Goal: Information Seeking & Learning: Learn about a topic

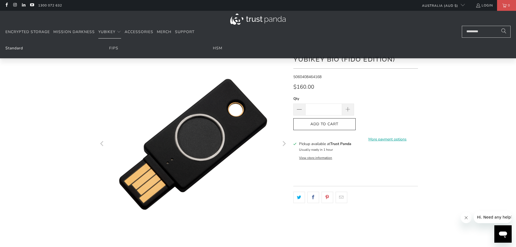
click at [18, 49] on link "Standard" at bounding box center [14, 48] width 18 height 5
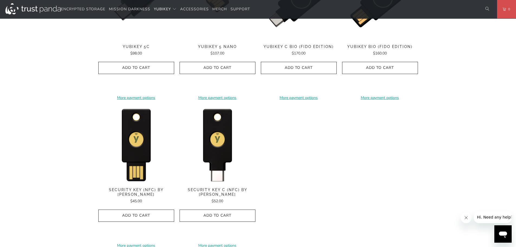
scroll to position [488, 0]
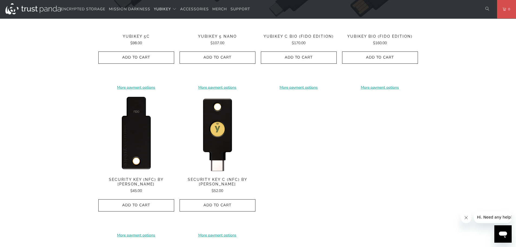
click at [130, 136] on img at bounding box center [136, 134] width 76 height 76
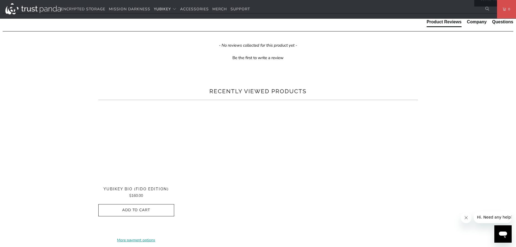
scroll to position [379, 0]
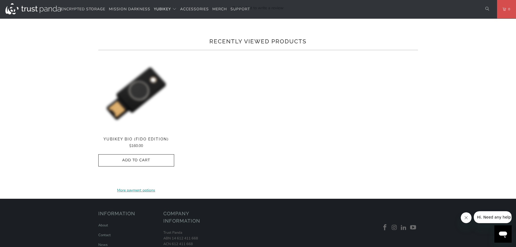
drag, startPoint x: 66, startPoint y: 123, endPoint x: 72, endPoint y: 118, distance: 7.6
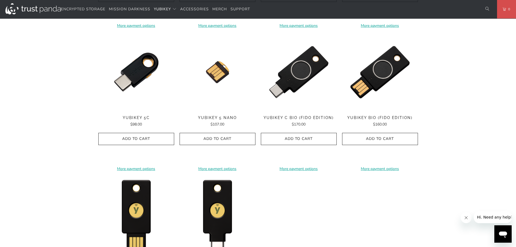
scroll to position [488, 0]
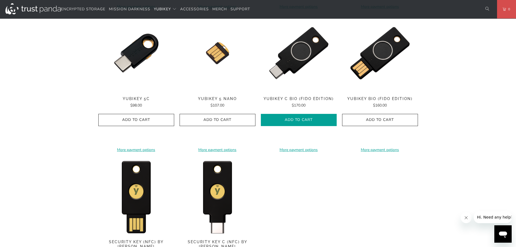
drag, startPoint x: 375, startPoint y: 175, endPoint x: 330, endPoint y: 114, distance: 75.6
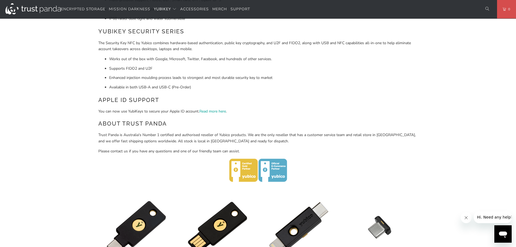
scroll to position [46, 0]
